Goal: Book appointment/travel/reservation

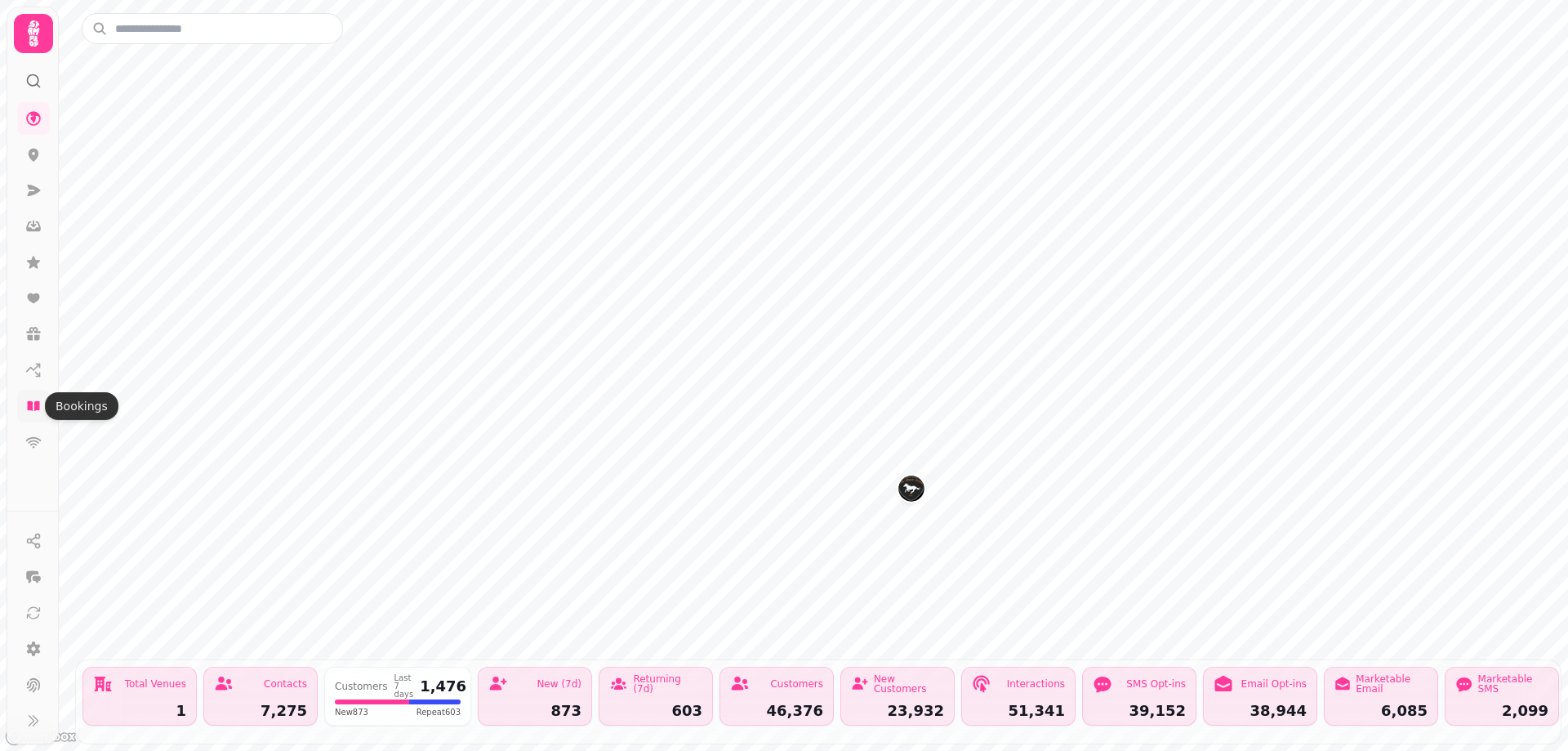
click at [32, 402] on icon at bounding box center [33, 405] width 12 height 10
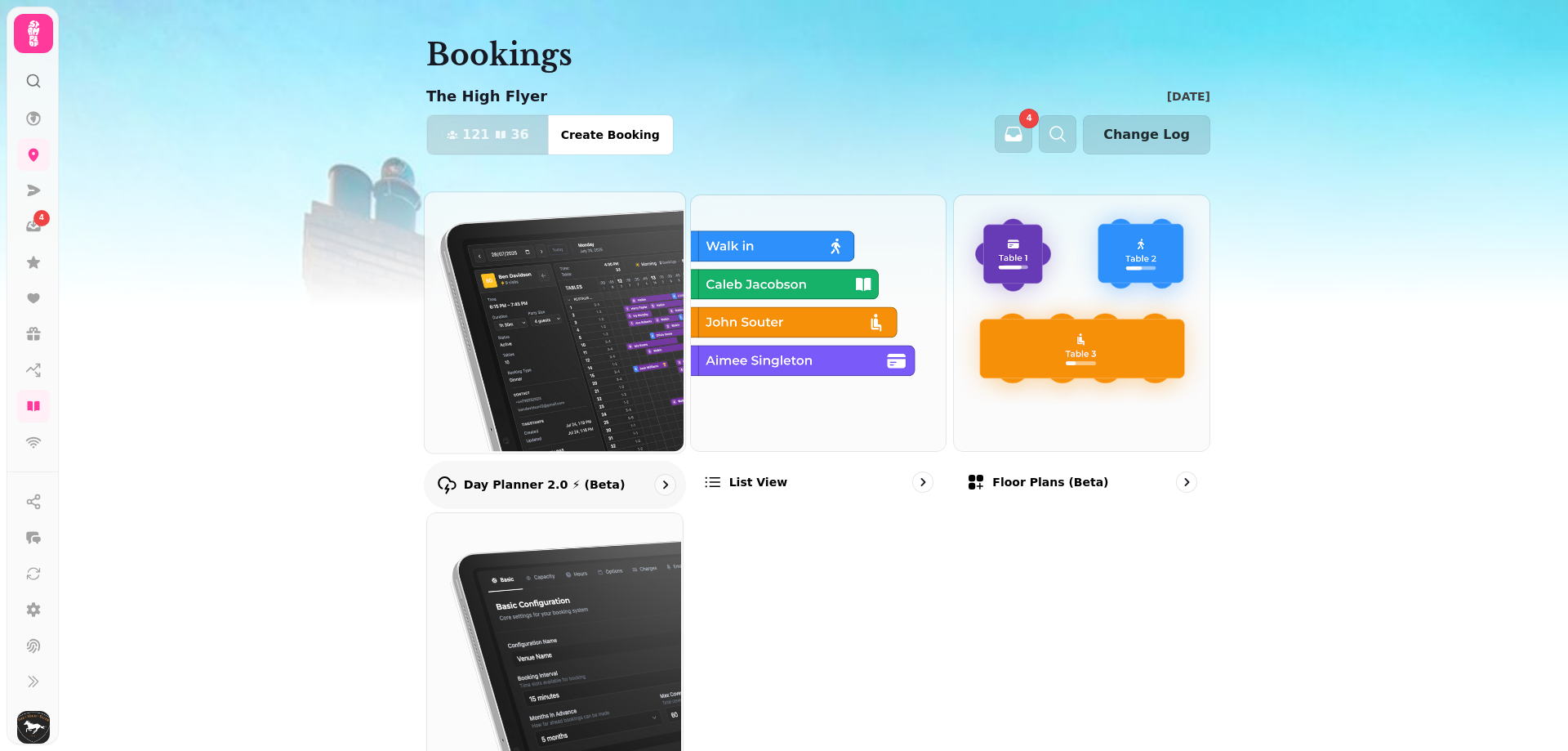
click at [663, 486] on icon "go to" at bounding box center [666, 484] width 5 height 8
